Goal: Information Seeking & Learning: Learn about a topic

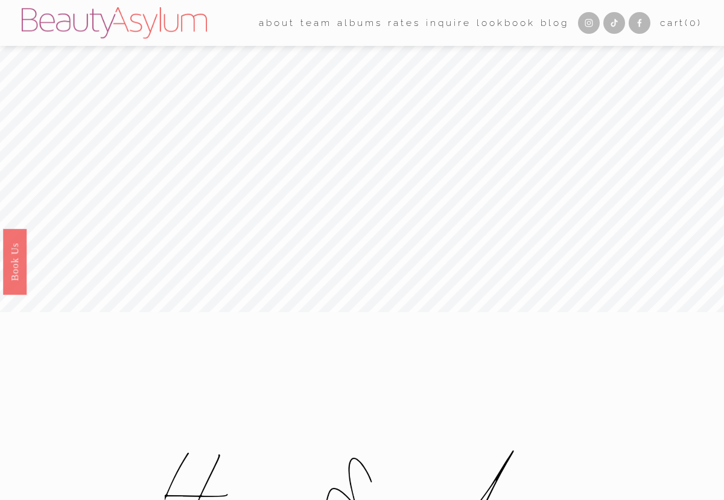
click at [0, 0] on link "Charlotte" at bounding box center [0, 0] width 0 height 0
click at [391, 25] on link "Rates" at bounding box center [404, 22] width 32 height 19
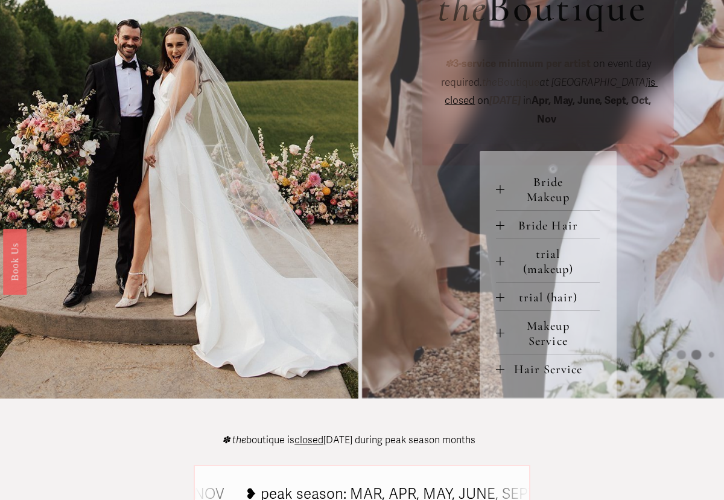
scroll to position [428, 0]
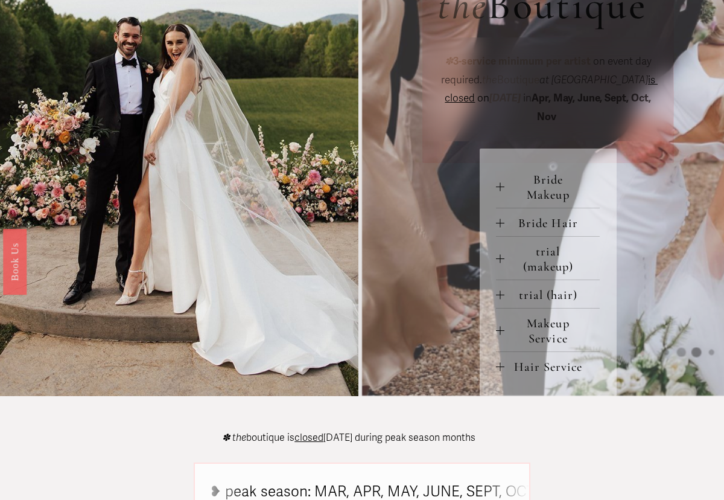
click at [549, 346] on span "Makeup Service" at bounding box center [552, 331] width 95 height 30
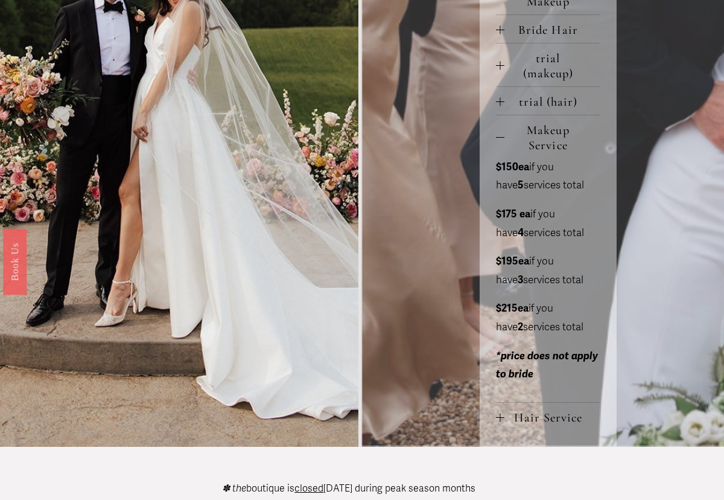
scroll to position [627, 0]
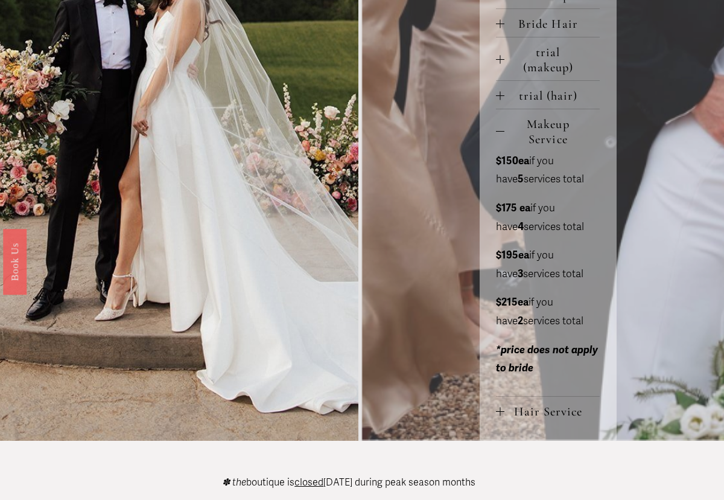
click at [544, 417] on span "Hair Service" at bounding box center [552, 411] width 95 height 15
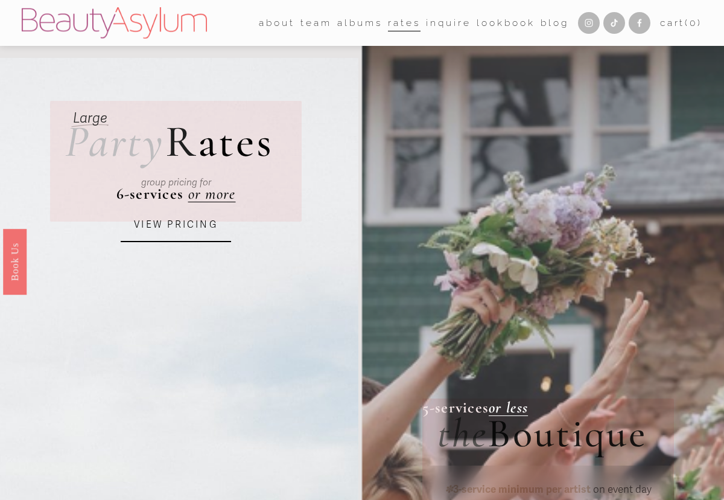
scroll to position [0, 0]
click at [445, 19] on link "Inquire" at bounding box center [448, 22] width 45 height 19
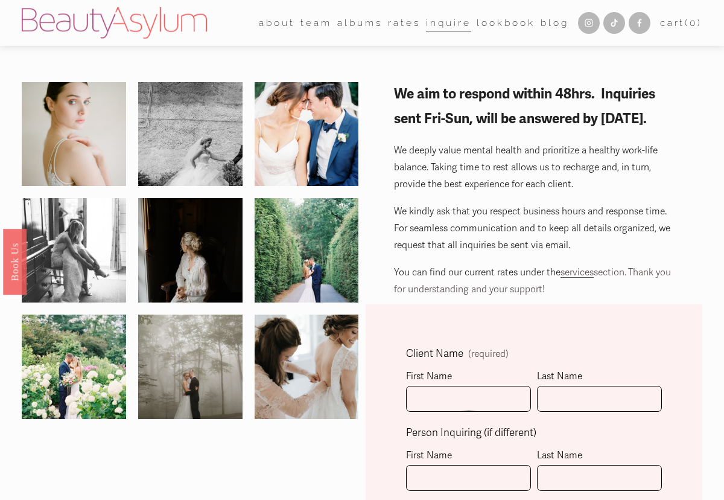
click at [0, 0] on link "Charlotte" at bounding box center [0, 0] width 0 height 0
